Goal: Transaction & Acquisition: Obtain resource

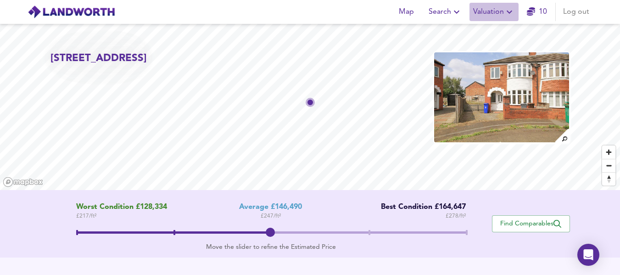
click at [484, 6] on span "Valuation" at bounding box center [494, 12] width 42 height 13
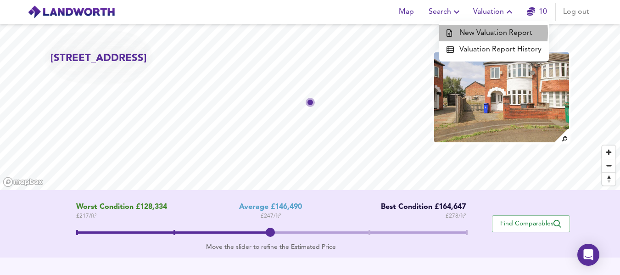
click at [477, 33] on li "New Valuation Report" at bounding box center [494, 33] width 110 height 17
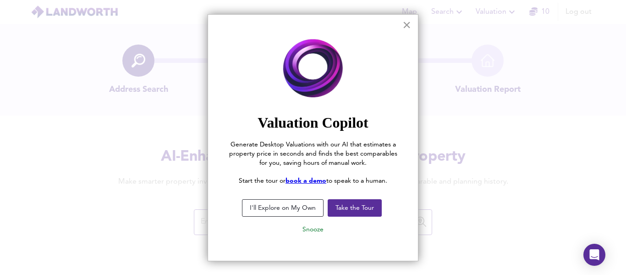
click at [403, 24] on button "×" at bounding box center [407, 24] width 9 height 15
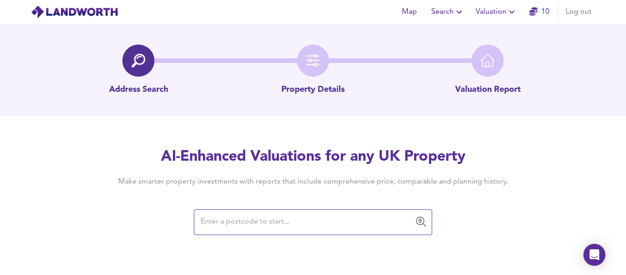
click at [260, 220] on input "text" at bounding box center [306, 221] width 216 height 17
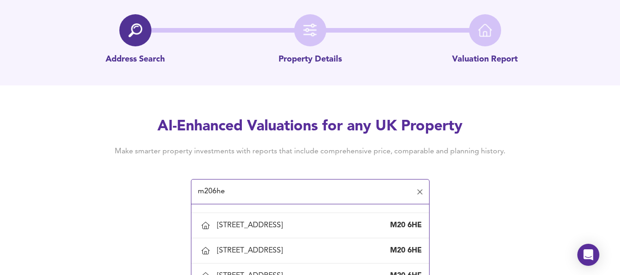
scroll to position [320, 0]
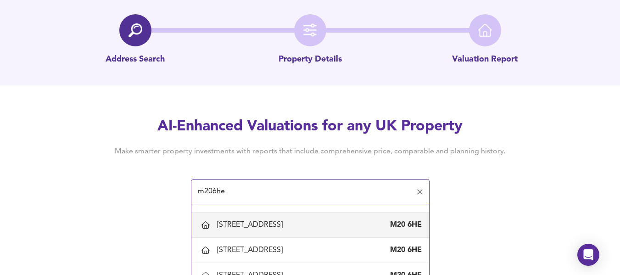
click at [259, 223] on div "[STREET_ADDRESS]" at bounding box center [251, 225] width 69 height 10
type input "[STREET_ADDRESS]"
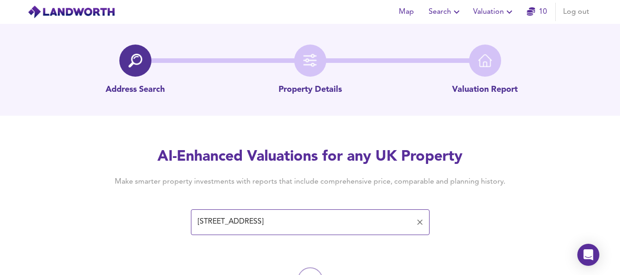
scroll to position [51, 0]
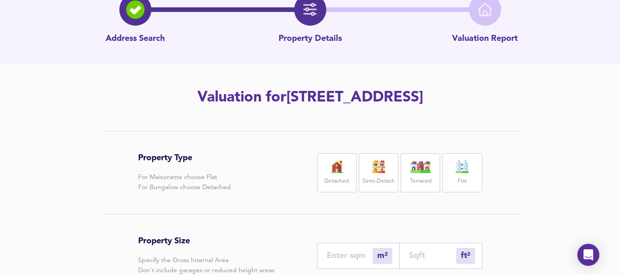
scroll to position [166, 0]
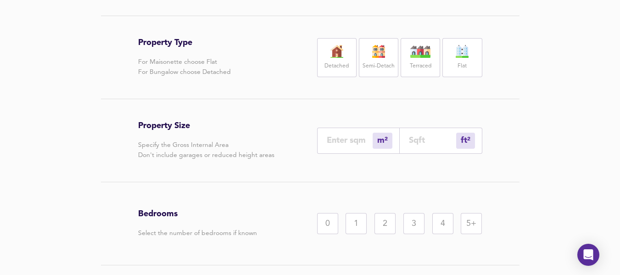
click at [388, 55] on img at bounding box center [378, 51] width 23 height 13
click at [412, 222] on div "3" at bounding box center [413, 223] width 21 height 21
click at [352, 143] on input "number" at bounding box center [350, 140] width 46 height 10
type input "8"
type input "86"
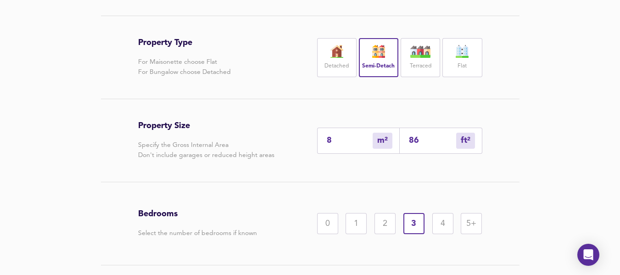
type input "80"
type input "861"
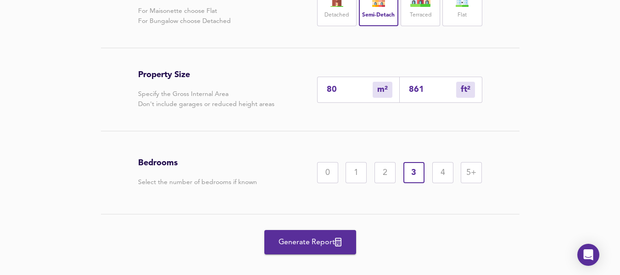
scroll to position [222, 0]
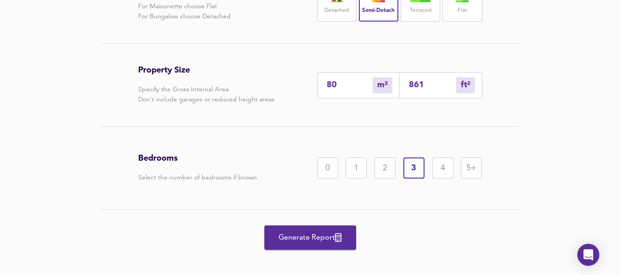
type input "80"
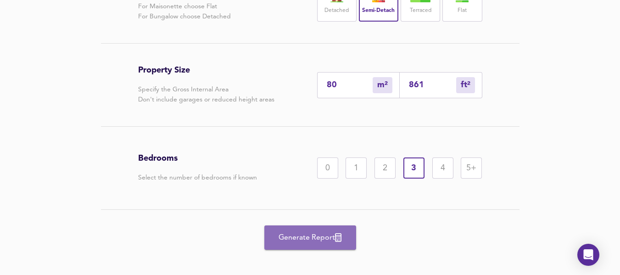
click at [328, 230] on button "Generate Report" at bounding box center [310, 237] width 92 height 24
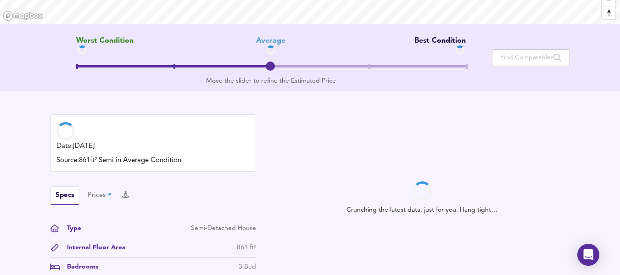
scroll to position [166, 0]
